Goal: Task Accomplishment & Management: Complete application form

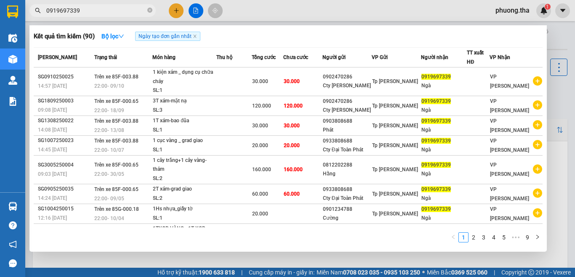
type input "0919697339"
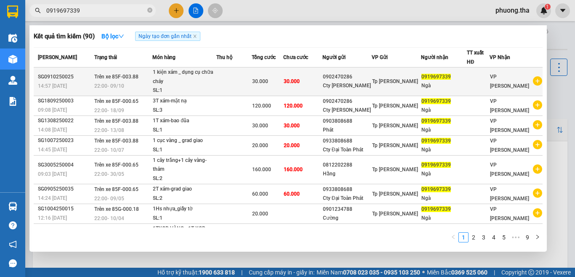
click at [189, 72] on div "1 kiện xám _ dụng cụ chữa cháy" at bounding box center [184, 77] width 63 height 18
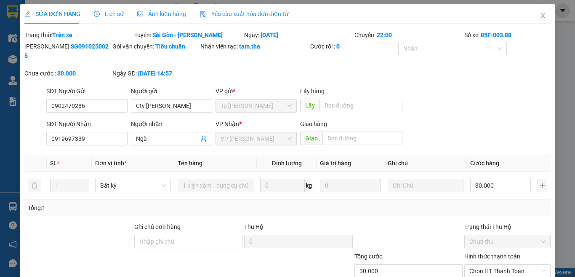
type input "0902470286"
type input "Cty [PERSON_NAME]"
type input "0919697339"
type input "Ngà"
type input "30.000"
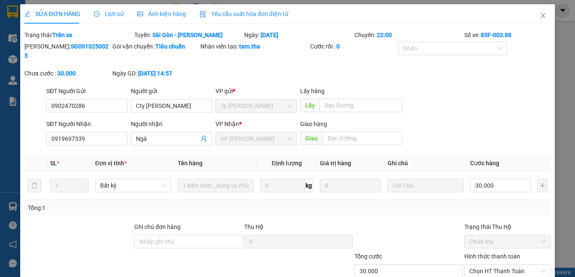
type input "30.000"
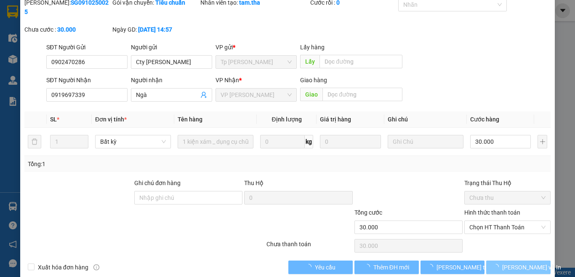
scroll to position [48, 0]
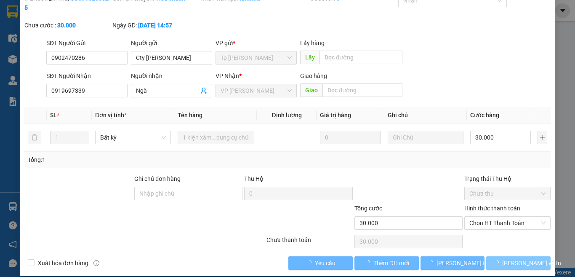
click at [500, 258] on icon "loading" at bounding box center [496, 262] width 8 height 8
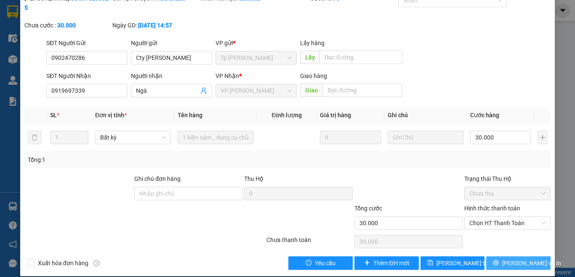
click at [499, 259] on icon "printer" at bounding box center [496, 262] width 6 height 6
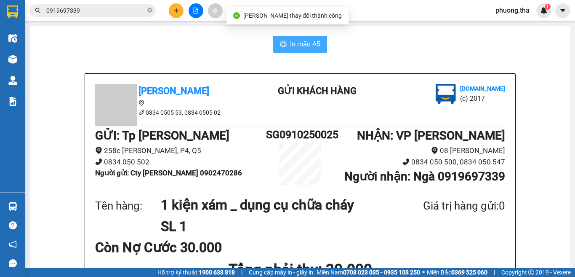
click at [283, 49] on button "In mẫu A5" at bounding box center [300, 44] width 54 height 17
click at [290, 39] on span "In mẫu A5" at bounding box center [305, 44] width 30 height 11
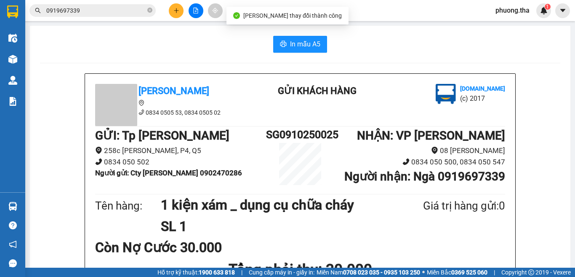
click at [290, 39] on span "In mẫu A5" at bounding box center [305, 44] width 30 height 11
click at [290, 43] on span "In mẫu A5" at bounding box center [305, 44] width 30 height 11
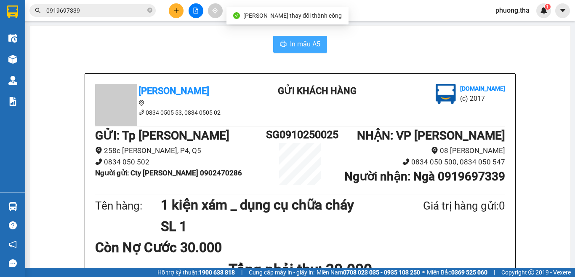
click at [290, 43] on span "In mẫu A5" at bounding box center [305, 44] width 30 height 11
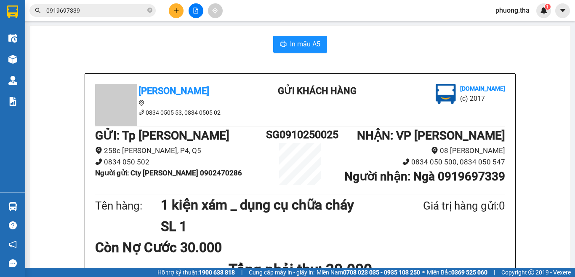
click at [112, 10] on input "0919697339" at bounding box center [95, 10] width 99 height 9
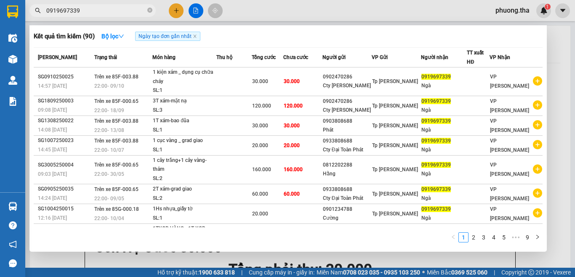
click at [112, 10] on input "0919697339" at bounding box center [95, 10] width 99 height 9
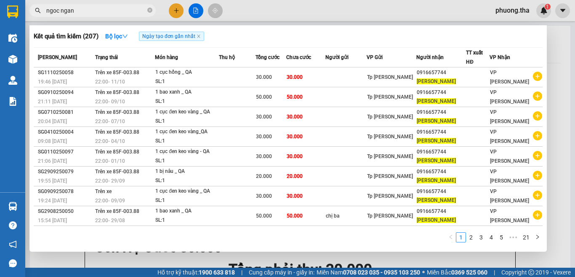
drag, startPoint x: 105, startPoint y: 13, endPoint x: 101, endPoint y: 15, distance: 5.1
click at [44, 15] on span "ngoc ngan" at bounding box center [92, 10] width 126 height 13
click at [80, 9] on input "ngoc ngan" at bounding box center [95, 10] width 99 height 9
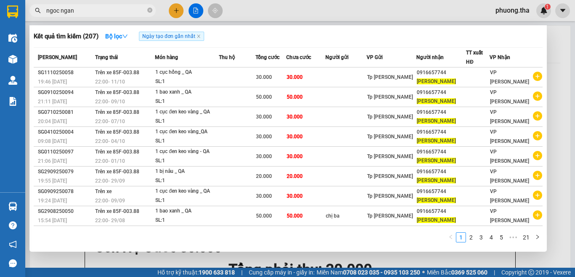
click at [80, 9] on input "ngoc ngan" at bounding box center [95, 10] width 99 height 9
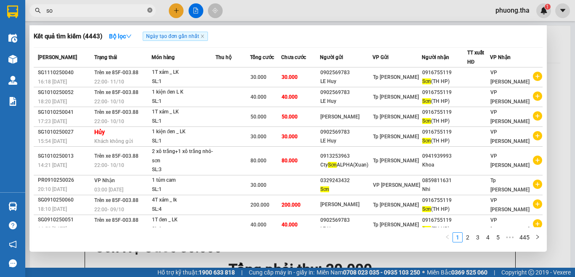
type input "s"
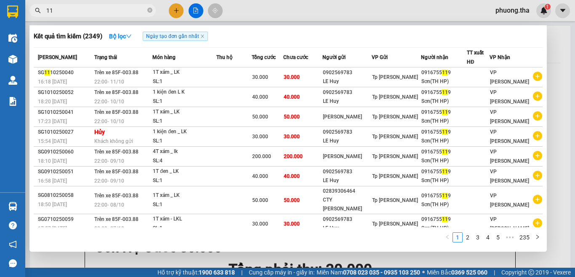
type input "1"
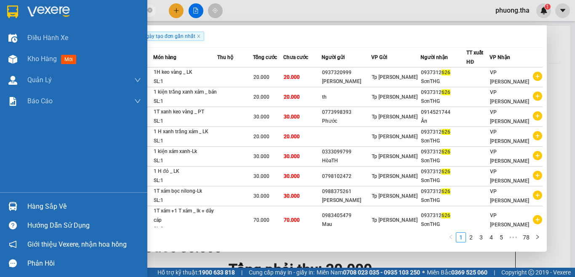
drag, startPoint x: 118, startPoint y: 8, endPoint x: 260, endPoint y: 4, distance: 141.9
click at [24, 10] on section "Kết quả tìm kiếm ( 778 ) Bộ lọc Ngày tạo đơn gần nhất Mã ĐH Trạng thái Món hàng…" at bounding box center [287, 138] width 575 height 277
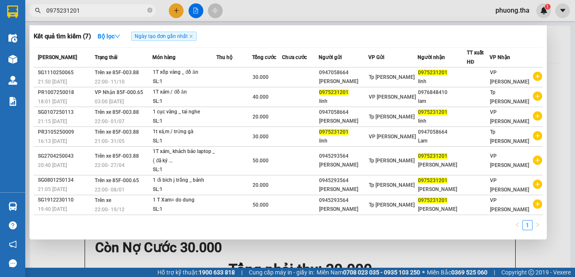
type input "0975231201"
click at [150, 11] on icon "close-circle" at bounding box center [149, 10] width 5 height 5
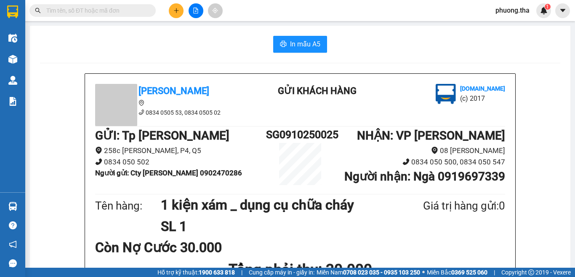
click at [138, 9] on input "text" at bounding box center [95, 10] width 99 height 9
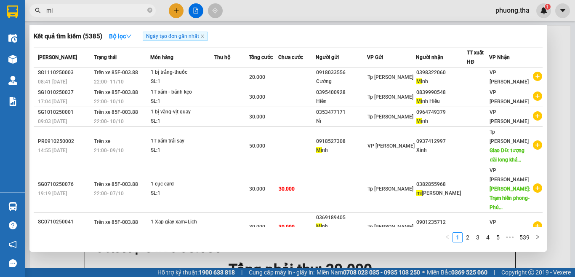
type input "m"
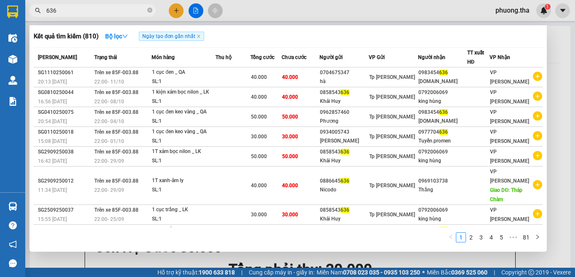
type input "636"
click at [149, 11] on icon "close-circle" at bounding box center [149, 10] width 5 height 5
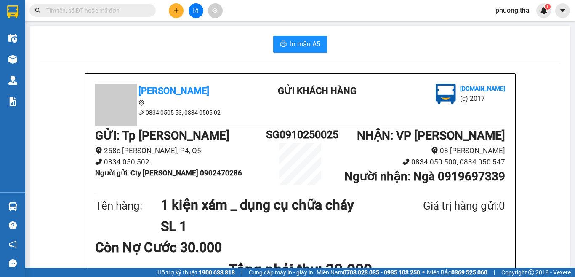
click at [138, 8] on input "text" at bounding box center [95, 10] width 99 height 9
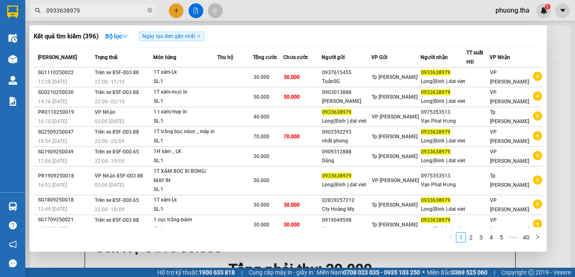
type input "0933638979"
click at [173, 11] on div at bounding box center [287, 138] width 575 height 277
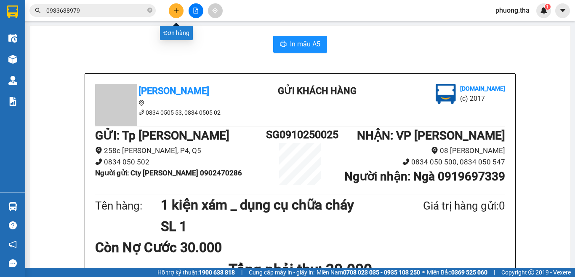
click at [174, 11] on icon "plus" at bounding box center [176, 11] width 6 height 6
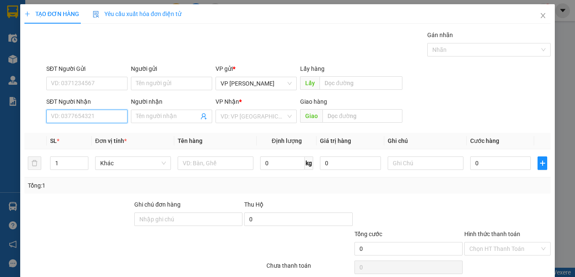
click at [114, 121] on input "SĐT Người Nhận" at bounding box center [86, 115] width 81 height 13
click at [101, 112] on input "700" at bounding box center [86, 115] width 81 height 13
click at [100, 133] on div "0984841700 - [PERSON_NAME]" at bounding box center [92, 132] width 83 height 9
type input "0984841700"
type input "[PERSON_NAME]"
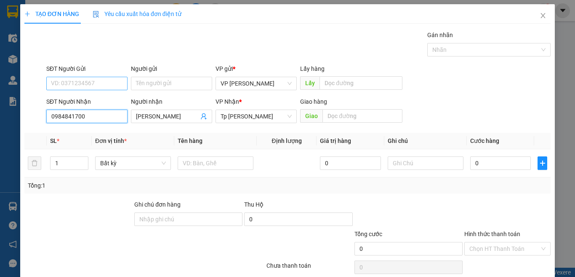
type input "0984841700"
click at [100, 88] on input "SĐT Người Gửi" at bounding box center [86, 83] width 81 height 13
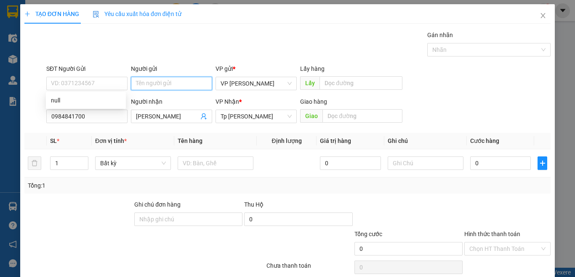
click at [143, 82] on input "Người gửi" at bounding box center [171, 83] width 81 height 13
type input "d"
paste input "đ"
paste input "ẩu"
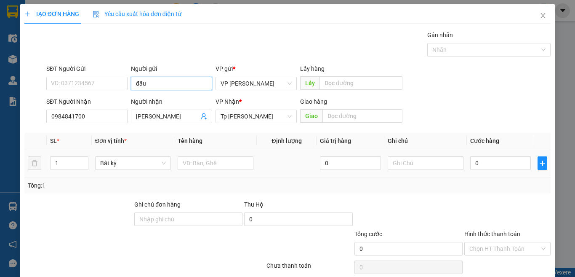
type input "đẩu"
click at [269, 168] on td at bounding box center [287, 163] width 60 height 28
click at [243, 168] on input "text" at bounding box center [216, 162] width 76 height 13
type input "1 hs xanh"
click at [501, 155] on div "0" at bounding box center [500, 162] width 61 height 17
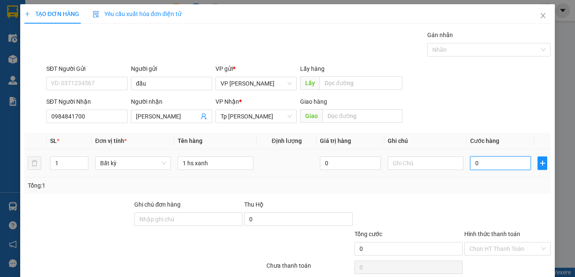
click at [501, 161] on input "0" at bounding box center [500, 162] width 61 height 13
type input "3"
type input "0"
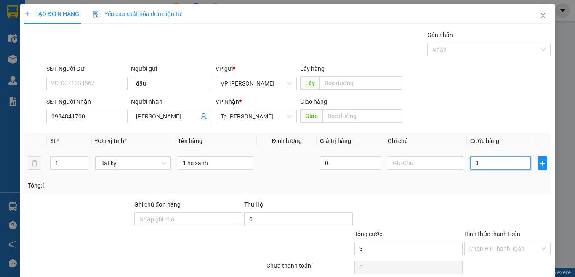
type input "0"
type input "02"
type input "2"
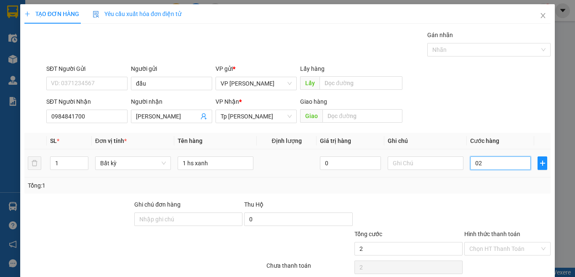
type input "020"
type input "20"
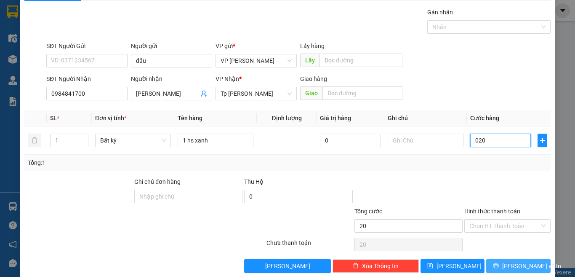
scroll to position [35, 0]
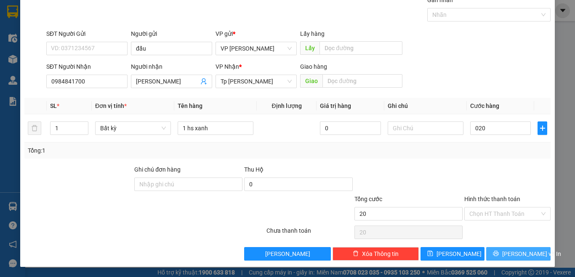
type input "20.000"
click at [503, 250] on button "[PERSON_NAME] và In" at bounding box center [518, 253] width 64 height 13
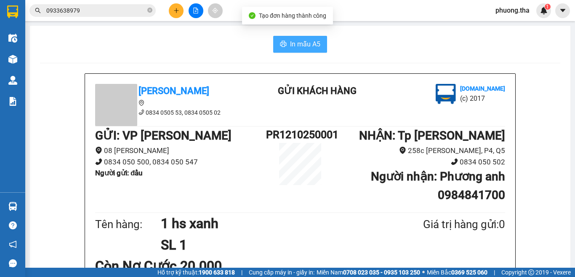
click at [280, 47] on icon "printer" at bounding box center [283, 44] width 6 height 6
drag, startPoint x: 152, startPoint y: 9, endPoint x: 145, endPoint y: 11, distance: 6.5
click at [152, 9] on icon "close-circle" at bounding box center [149, 10] width 5 height 5
click at [139, 9] on input "text" at bounding box center [95, 10] width 99 height 9
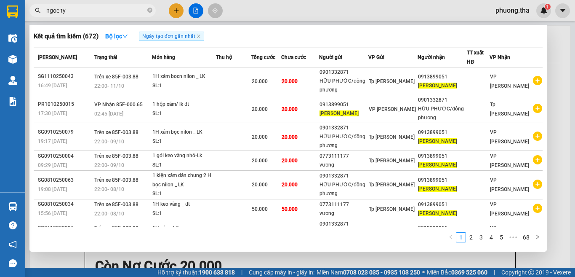
type input "ngoc ty"
click at [148, 8] on icon "close-circle" at bounding box center [149, 10] width 5 height 5
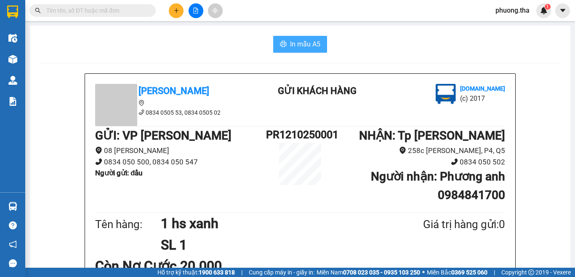
click at [143, 8] on input "text" at bounding box center [95, 10] width 99 height 9
click at [90, 14] on input "text" at bounding box center [95, 10] width 99 height 9
type input "304"
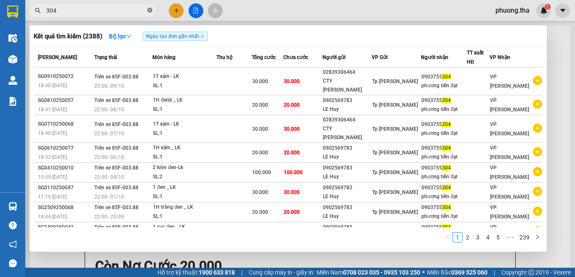
click at [149, 10] on icon "close-circle" at bounding box center [149, 10] width 5 height 5
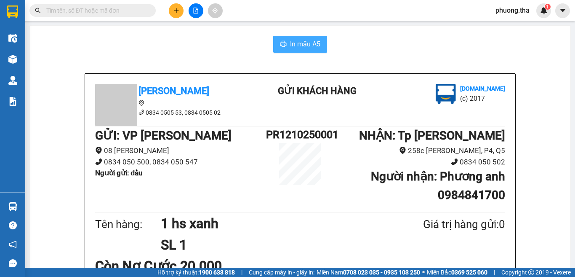
click at [132, 11] on input "text" at bounding box center [95, 10] width 99 height 9
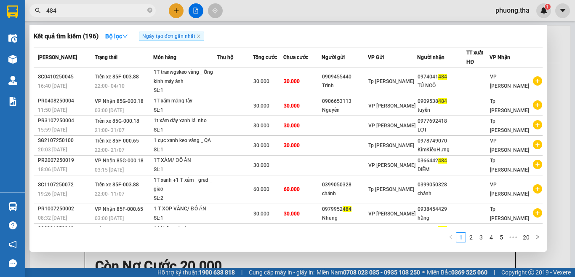
drag, startPoint x: 65, startPoint y: 8, endPoint x: 35, endPoint y: 19, distance: 31.8
click at [35, 18] on div "Kết quả tìm kiếm ( 196 ) Bộ lọc Ngày tạo đơn gần nhất Mã ĐH Trạng thái Món hàng…" at bounding box center [82, 10] width 164 height 15
type input "tien dat"
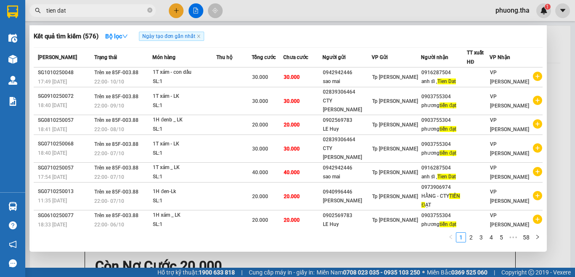
click at [148, 12] on icon "close-circle" at bounding box center [149, 10] width 5 height 5
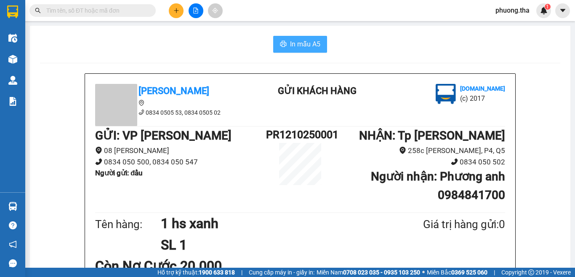
click at [141, 13] on input "text" at bounding box center [95, 10] width 99 height 9
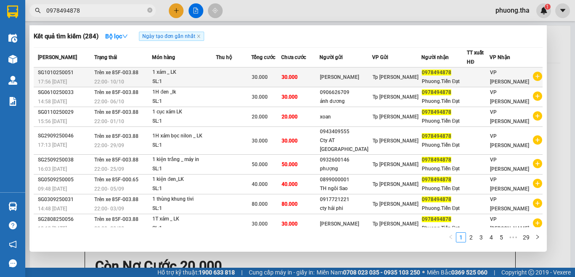
type input "0978494878"
click at [372, 70] on td "[PERSON_NAME]" at bounding box center [345, 77] width 53 height 20
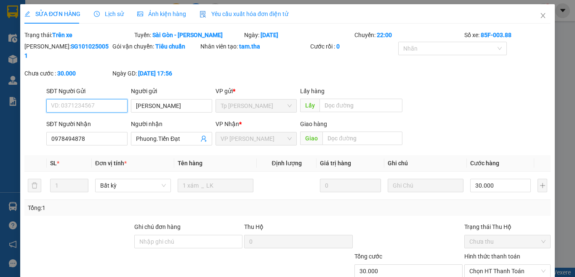
type input "[PERSON_NAME]"
type input "0978494878"
type input "Phuong.Tiến Đạt"
type input "30.000"
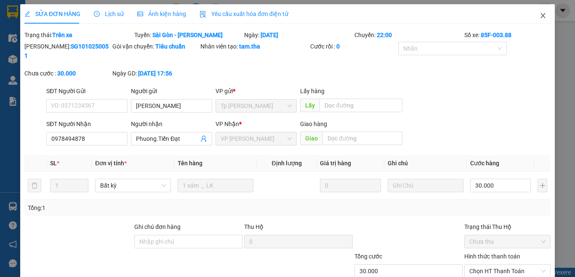
click at [540, 17] on icon "close" at bounding box center [543, 15] width 7 height 7
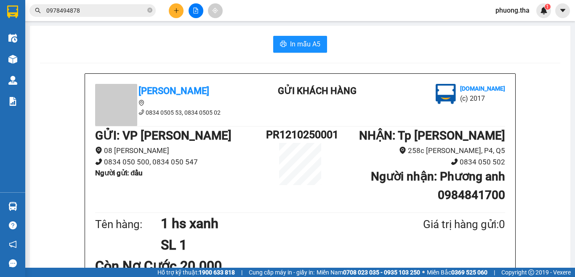
click at [117, 8] on input "0978494878" at bounding box center [95, 10] width 99 height 9
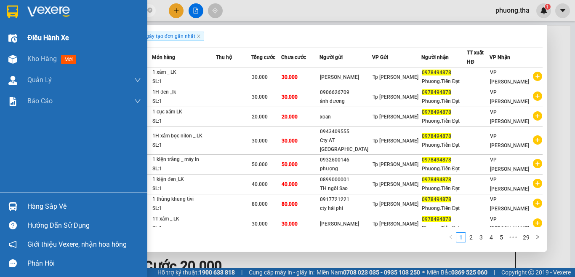
drag, startPoint x: 90, startPoint y: 12, endPoint x: 16, endPoint y: 35, distance: 78.5
click at [16, 35] on section "Kết quả tìm kiếm ( 284 ) Bộ lọc Ngày tạo đơn gần nhất Mã ĐH Trạng thái Món hàng…" at bounding box center [287, 138] width 575 height 277
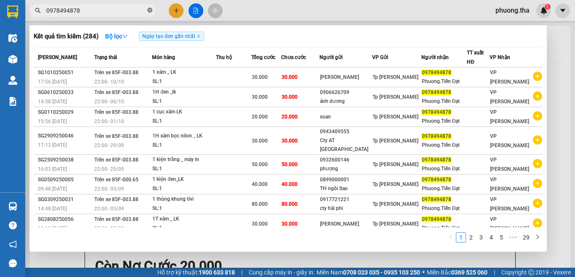
click at [152, 11] on icon "close-circle" at bounding box center [149, 10] width 5 height 5
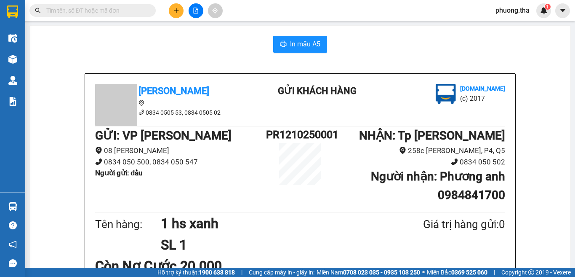
click at [141, 11] on input "text" at bounding box center [95, 10] width 99 height 9
click at [124, 10] on input "text" at bounding box center [95, 10] width 99 height 9
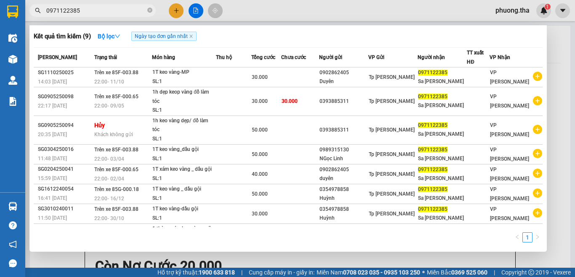
drag, startPoint x: 111, startPoint y: 11, endPoint x: 43, endPoint y: 26, distance: 69.3
click at [43, 18] on div "Kết quả tìm kiếm ( 9 ) Bộ lọc Ngày tạo đơn gần nhất Mã ĐH Trạng thái Món hàng T…" at bounding box center [82, 10] width 164 height 15
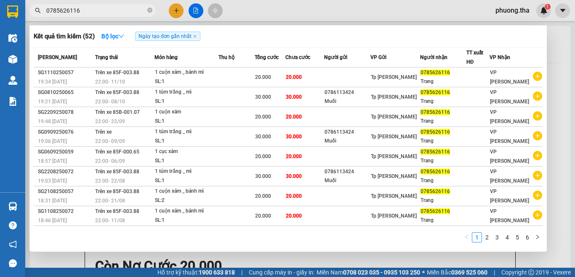
type input "0785626116"
click at [177, 10] on div at bounding box center [287, 138] width 575 height 277
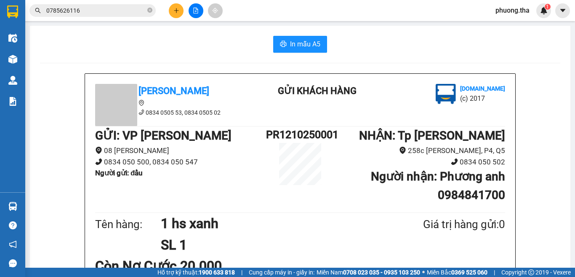
click at [178, 10] on icon "plus" at bounding box center [176, 11] width 6 height 6
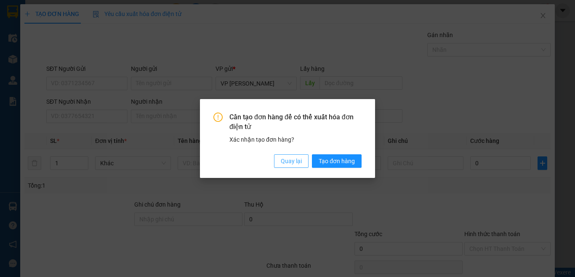
click at [294, 157] on span "Quay lại" at bounding box center [291, 160] width 21 height 9
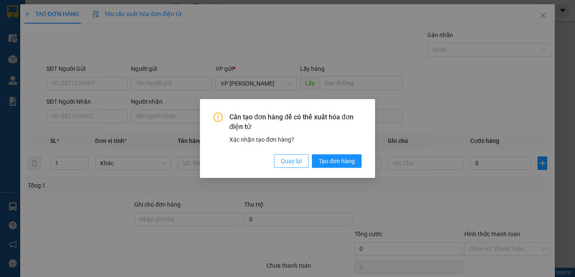
drag, startPoint x: 291, startPoint y: 165, endPoint x: 241, endPoint y: 164, distance: 50.5
click at [290, 164] on span "Quay lại" at bounding box center [291, 160] width 21 height 9
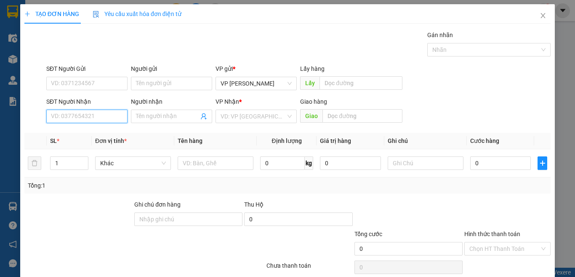
click at [73, 117] on input "SĐT Người Nhận" at bounding box center [86, 115] width 81 height 13
click at [87, 116] on input "SĐT Người Nhận" at bounding box center [86, 115] width 81 height 13
type input "0916750444"
click at [87, 116] on input "0916750444" at bounding box center [86, 115] width 81 height 13
click at [112, 117] on input "0916750444" at bounding box center [86, 115] width 81 height 13
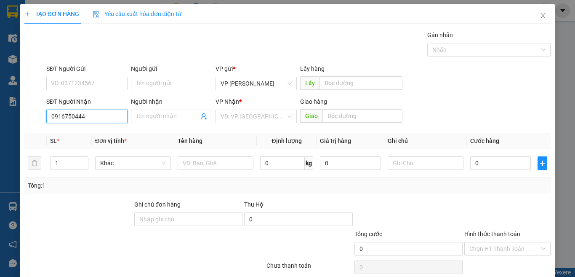
click at [106, 116] on input "0916750444" at bounding box center [86, 115] width 81 height 13
click at [105, 115] on input "0916750444" at bounding box center [86, 115] width 81 height 13
drag, startPoint x: 105, startPoint y: 115, endPoint x: 43, endPoint y: 131, distance: 63.9
click at [43, 131] on div "Transit Pickup Surcharge Ids Transit Deliver Surcharge Ids Transit Deliver Surc…" at bounding box center [287, 162] width 526 height 265
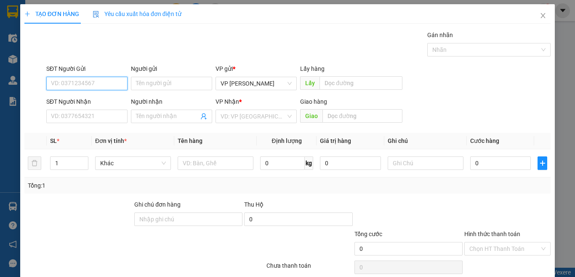
paste input "0916750444"
type input "0916750444"
click at [98, 83] on input "0916750444" at bounding box center [86, 83] width 81 height 13
click at [104, 80] on input "0916750444" at bounding box center [86, 83] width 81 height 13
click at [105, 101] on div "0916750444 - [GEOGRAPHIC_DATA]" at bounding box center [98, 100] width 95 height 9
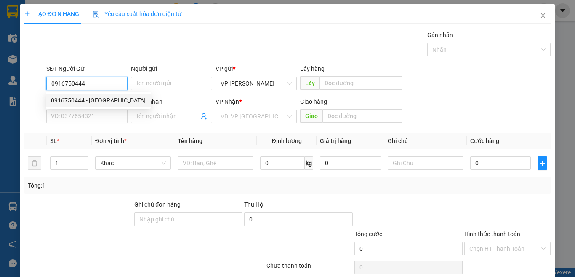
type input "YÊN VI"
type input "0986117400"
type input "Chị Trang"
type input "0916750444"
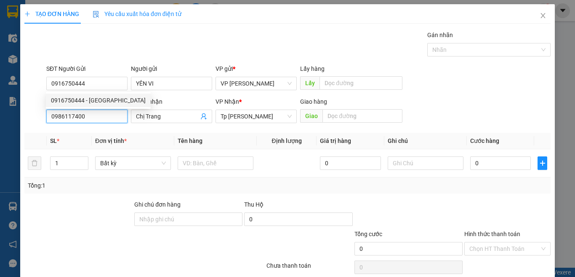
click at [104, 115] on input "0986117400" at bounding box center [86, 115] width 81 height 13
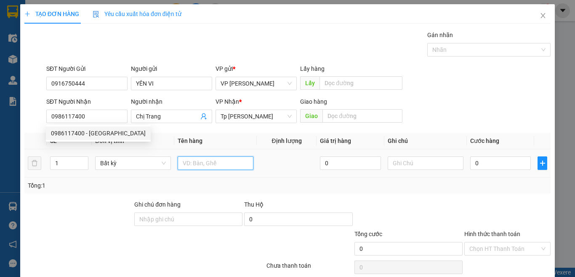
click at [186, 163] on input "text" at bounding box center [216, 162] width 76 height 13
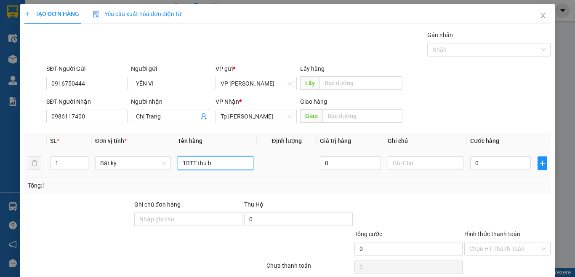
paste input "ơ"
paste input "ợ"
paste input "ộ"
type input "1BTT thu hộ SG111031=2500.000"
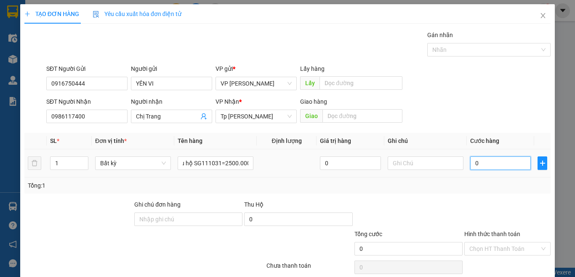
click at [503, 159] on input "0" at bounding box center [500, 162] width 61 height 13
type input "2"
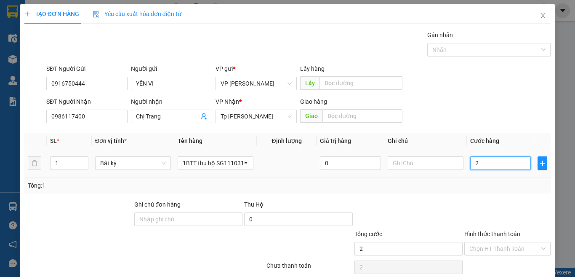
type input "20"
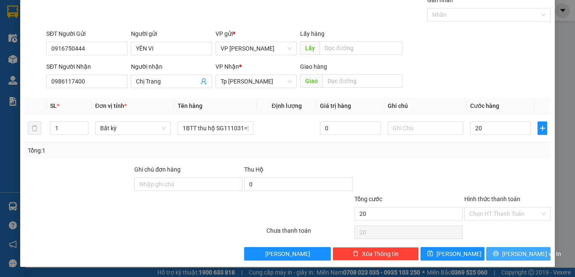
click at [497, 251] on icon "printer" at bounding box center [496, 253] width 6 height 6
type input "20.000"
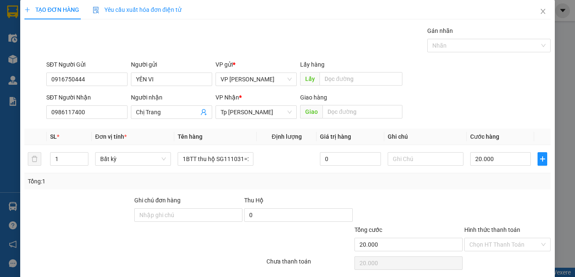
scroll to position [0, 0]
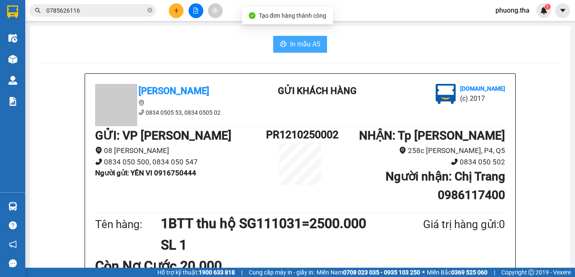
click at [306, 48] on span "In mẫu A5" at bounding box center [305, 44] width 30 height 11
click at [298, 46] on span "In mẫu A5" at bounding box center [305, 44] width 30 height 11
click at [471, 255] on div "Còn Nợ Cước 20.000" at bounding box center [300, 265] width 410 height 21
click at [290, 43] on span "In mẫu A5" at bounding box center [305, 44] width 30 height 11
click at [173, 4] on button at bounding box center [176, 10] width 15 height 15
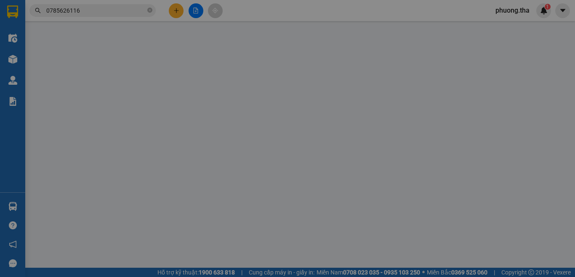
click at [173, 13] on span "Yêu cầu xuất hóa đơn điện tử" at bounding box center [137, 14] width 89 height 7
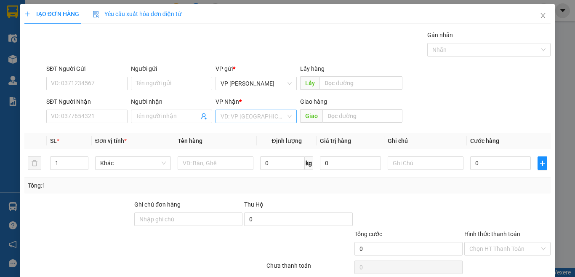
click at [221, 116] on input "search" at bounding box center [253, 116] width 65 height 13
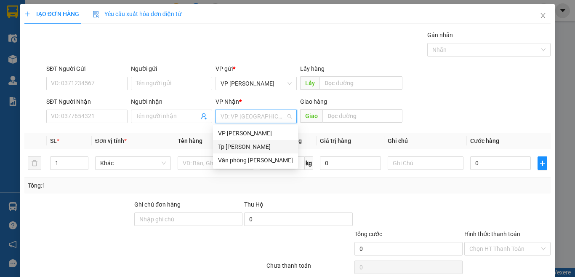
click at [230, 147] on div "Tp [PERSON_NAME]" at bounding box center [255, 146] width 75 height 9
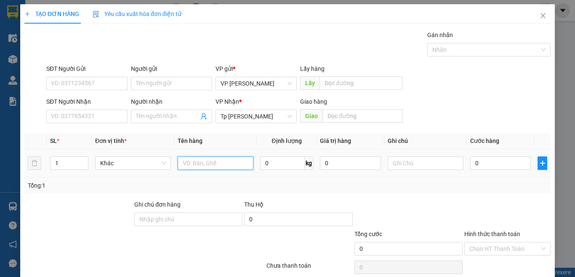
click at [205, 165] on input "text" at bounding box center [216, 162] width 76 height 13
paste input "óp"
paste input "ốp"
paste input "àn"
paste input "ọc"
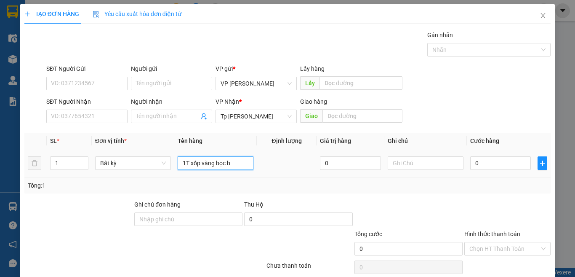
paste input "ị"
paste input "á"
paste input "ô"
type input "1T xốp vàng bọc bị xanh / cá khô"
click at [501, 160] on input "0" at bounding box center [500, 162] width 61 height 13
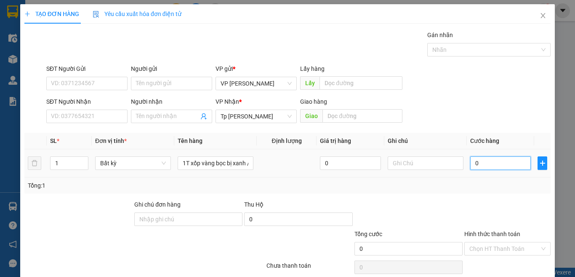
type input "3"
type input "30"
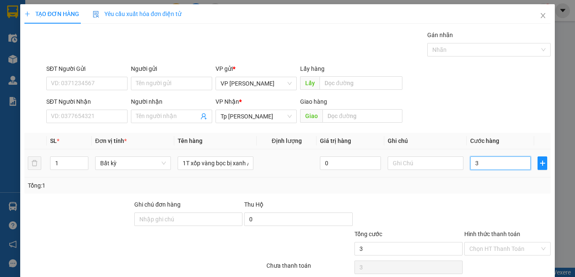
type input "30"
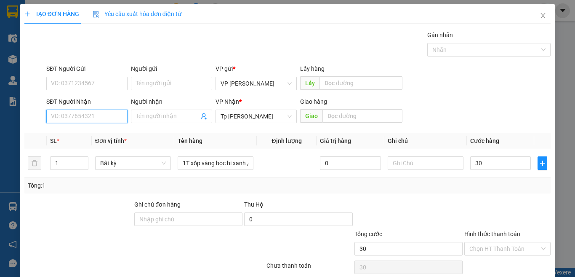
type input "30.000"
click at [107, 110] on input "SĐT Người Nhận" at bounding box center [86, 115] width 81 height 13
type input "0857586479"
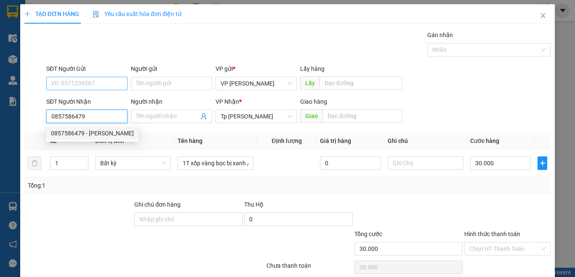
drag, startPoint x: 91, startPoint y: 131, endPoint x: 90, endPoint y: 88, distance: 42.9
click at [91, 130] on div "0857586479 - [PERSON_NAME]" at bounding box center [92, 132] width 83 height 9
type input "[PERSON_NAME]"
type input "0857586479"
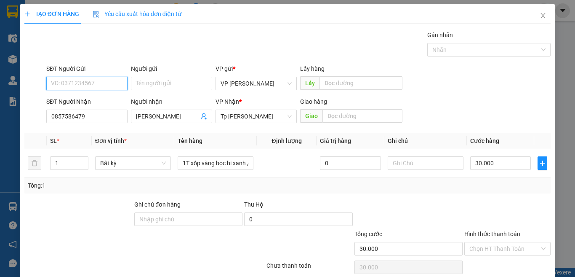
drag, startPoint x: 91, startPoint y: 82, endPoint x: 0, endPoint y: 12, distance: 114.9
click at [86, 82] on input "SĐT Người Gửi" at bounding box center [86, 83] width 81 height 13
type input "0345882325"
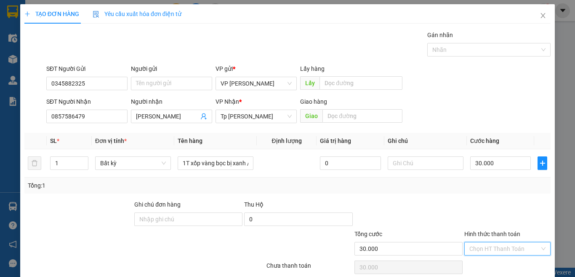
drag, startPoint x: 484, startPoint y: 211, endPoint x: 468, endPoint y: 238, distance: 31.3
click at [484, 242] on input "Hình thức thanh toán" at bounding box center [504, 248] width 70 height 13
click at [472, 261] on div "Tại văn phòng" at bounding box center [501, 265] width 75 height 9
click at [468, 199] on div at bounding box center [507, 213] width 88 height 29
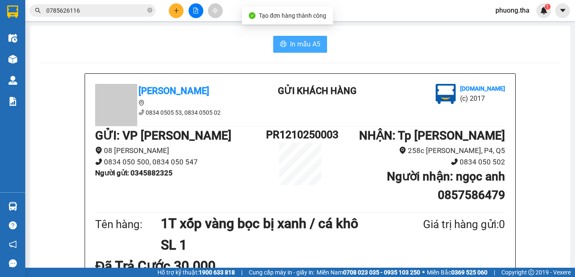
click at [310, 46] on span "In mẫu A5" at bounding box center [305, 44] width 30 height 11
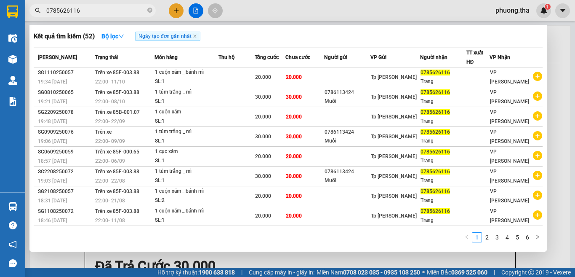
drag, startPoint x: 80, startPoint y: 16, endPoint x: 68, endPoint y: 16, distance: 12.2
click at [23, 19] on section "Kết quả tìm kiếm ( 52 ) Bộ lọc Ngày tạo đơn gần nhất Mã ĐH Trạng thái Món hàng …" at bounding box center [287, 138] width 575 height 277
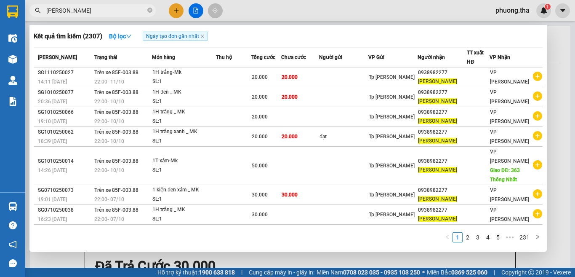
type input "[PERSON_NAME]"
click at [149, 11] on icon "close-circle" at bounding box center [149, 10] width 5 height 5
click at [149, 11] on span at bounding box center [149, 10] width 5 height 9
click at [135, 10] on input "[PERSON_NAME]" at bounding box center [95, 10] width 99 height 9
click at [118, 8] on input "240" at bounding box center [95, 10] width 99 height 9
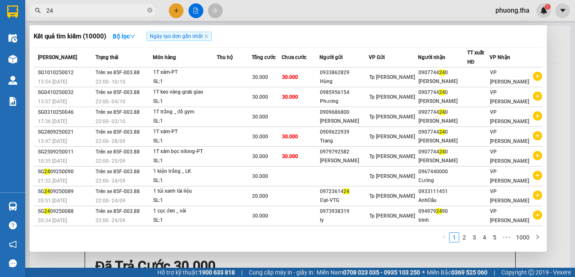
type input "2"
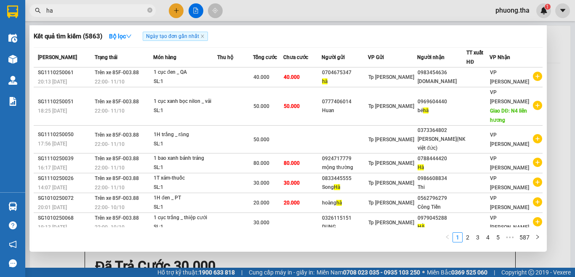
type input "ha"
